Goal: Find specific fact

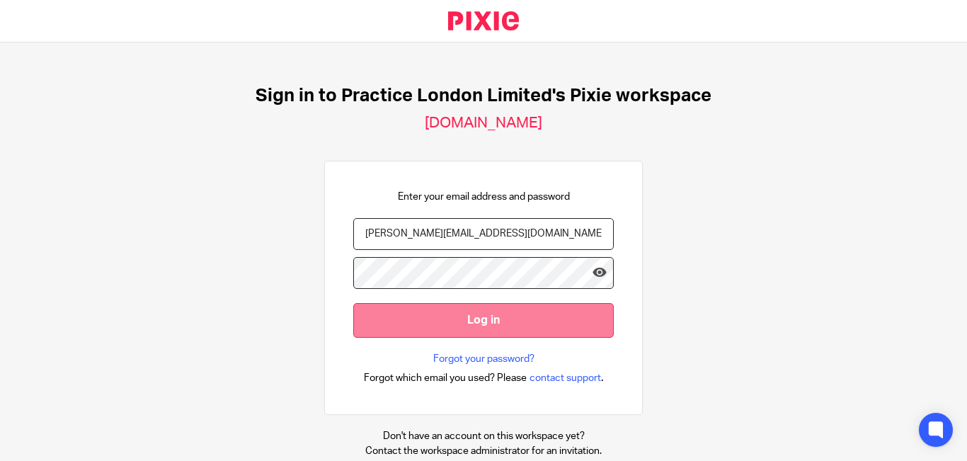
click at [441, 327] on input "Log in" at bounding box center [483, 320] width 260 height 35
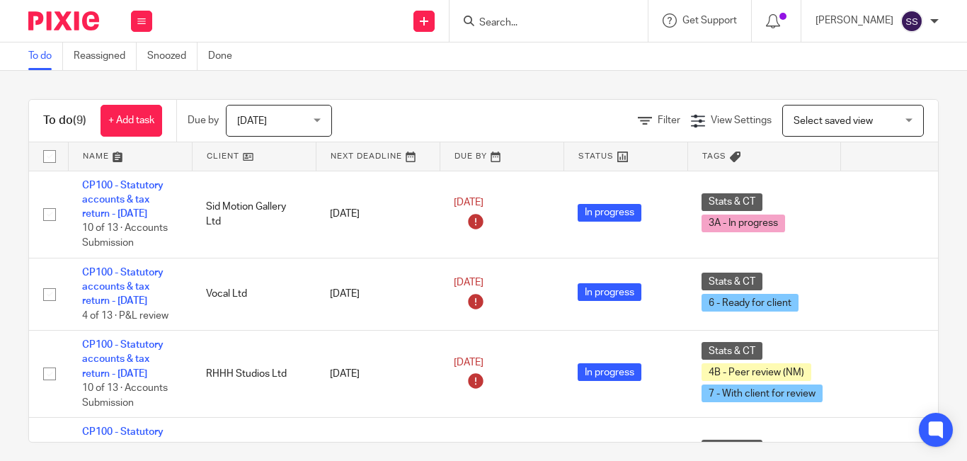
click at [544, 23] on input "Search" at bounding box center [541, 23] width 127 height 13
click at [531, 13] on form at bounding box center [553, 21] width 151 height 18
click at [525, 25] on input "Search" at bounding box center [541, 23] width 127 height 13
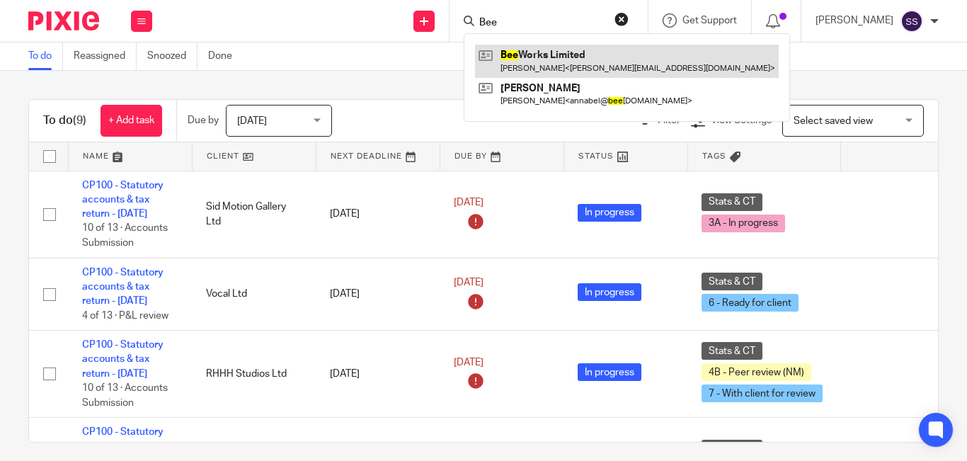
type input "Bee"
click at [554, 67] on link at bounding box center [627, 61] width 304 height 33
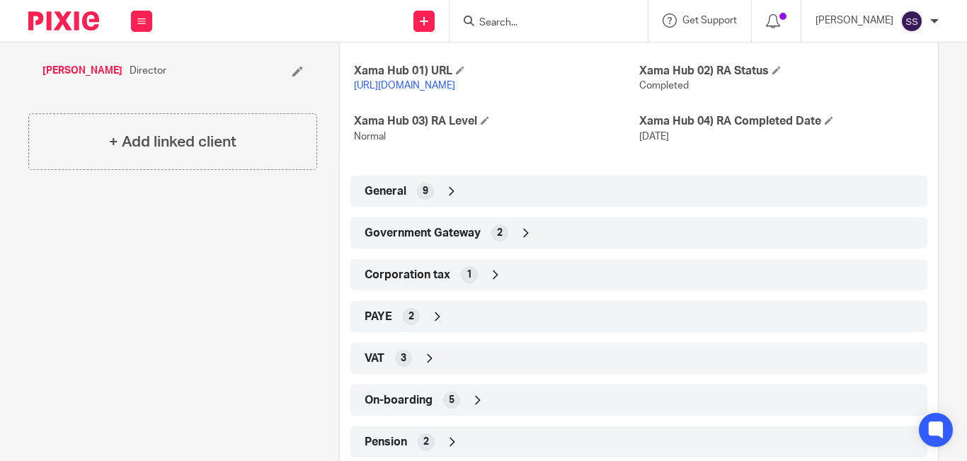
scroll to position [405, 0]
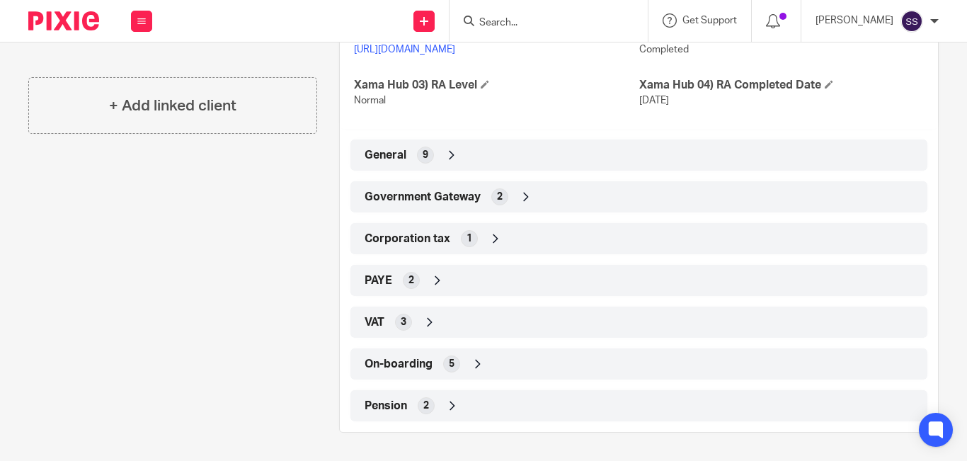
click at [519, 197] on icon at bounding box center [526, 197] width 14 height 14
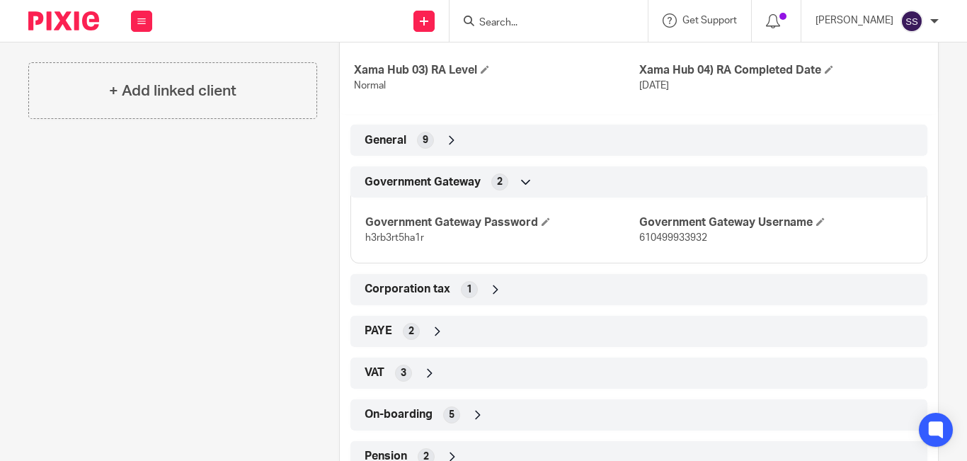
click at [690, 243] on span "610499933932" at bounding box center [673, 238] width 68 height 10
copy span "610499933932"
click at [378, 243] on span "h3rb3rt5ha1r" at bounding box center [394, 238] width 59 height 10
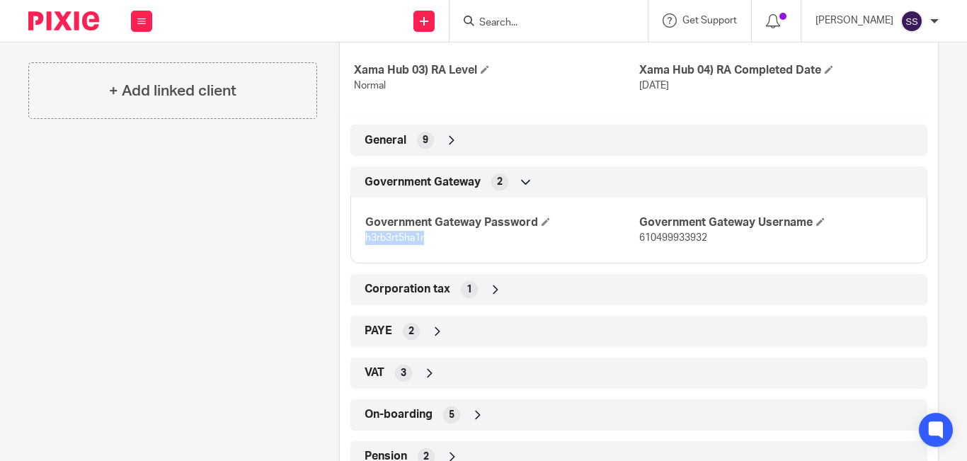
copy span "h3rb3rt5ha1r"
